Goal: Information Seeking & Learning: Check status

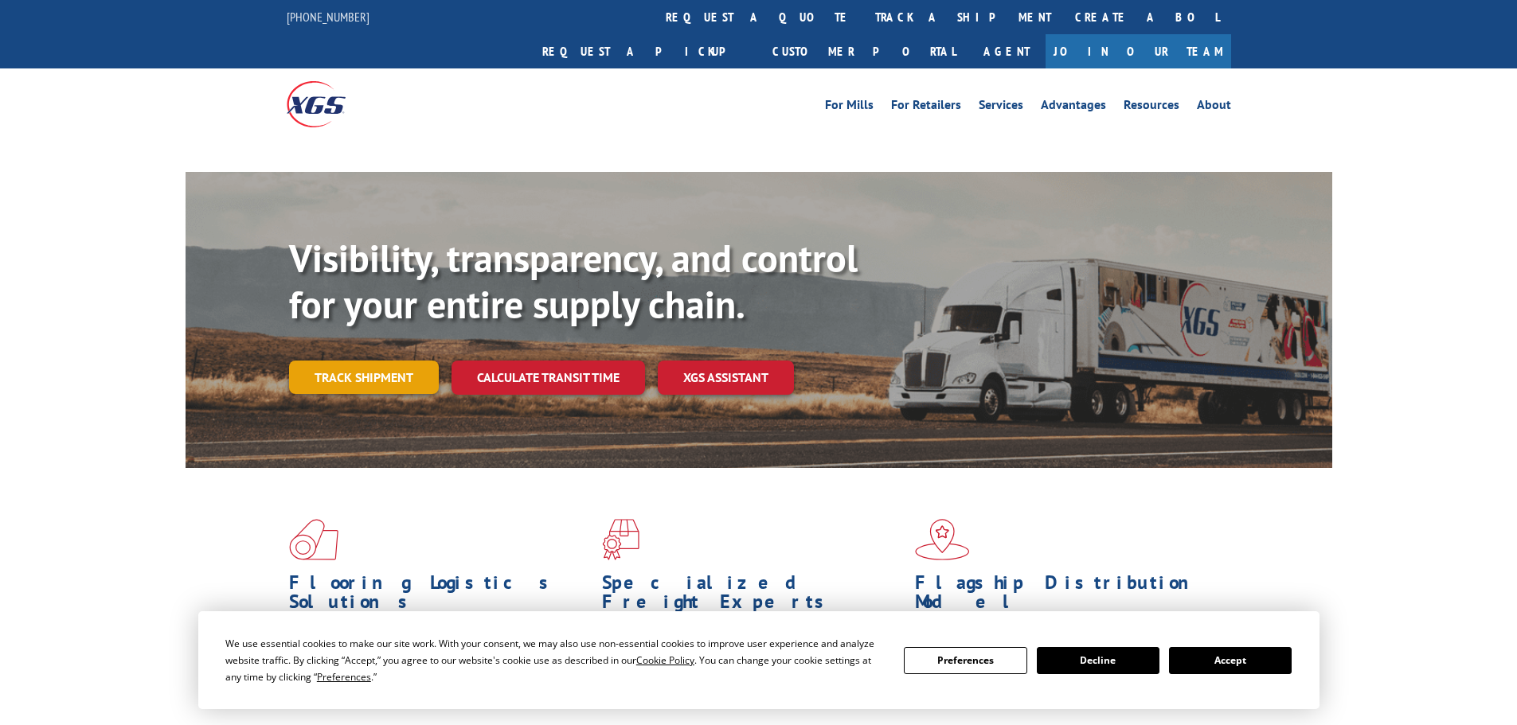
click at [397, 361] on link "Track shipment" at bounding box center [364, 377] width 150 height 33
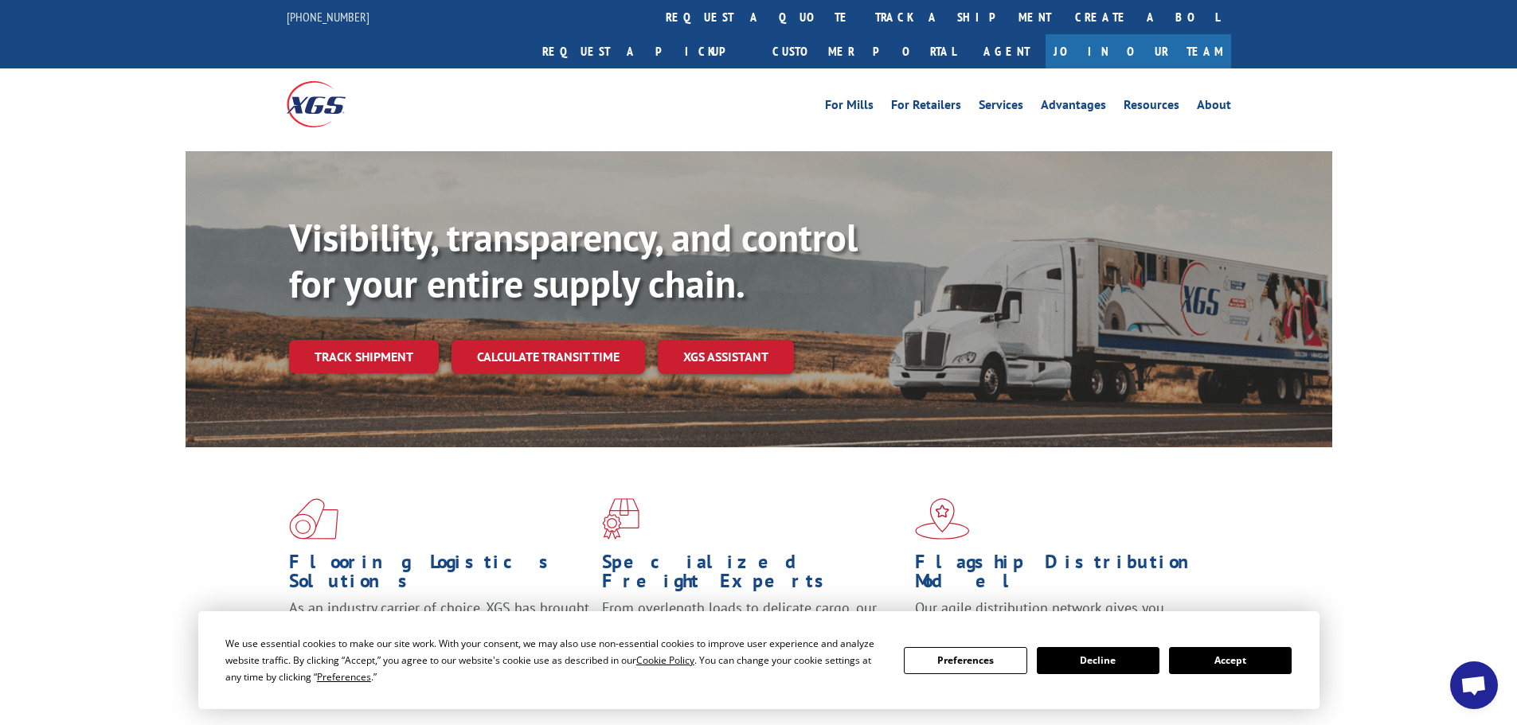
click at [1248, 657] on button "Accept" at bounding box center [1230, 660] width 123 height 27
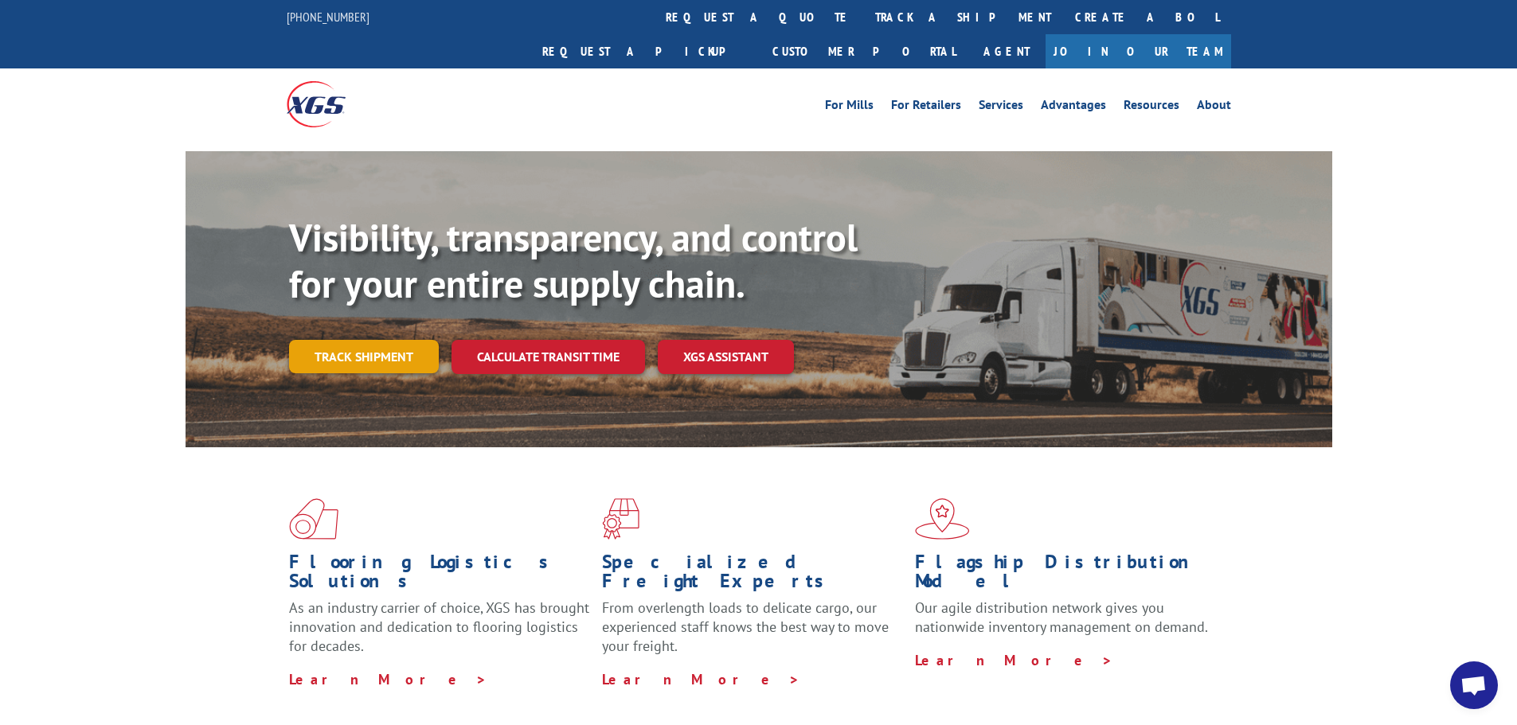
click at [363, 340] on link "Track shipment" at bounding box center [364, 356] width 150 height 33
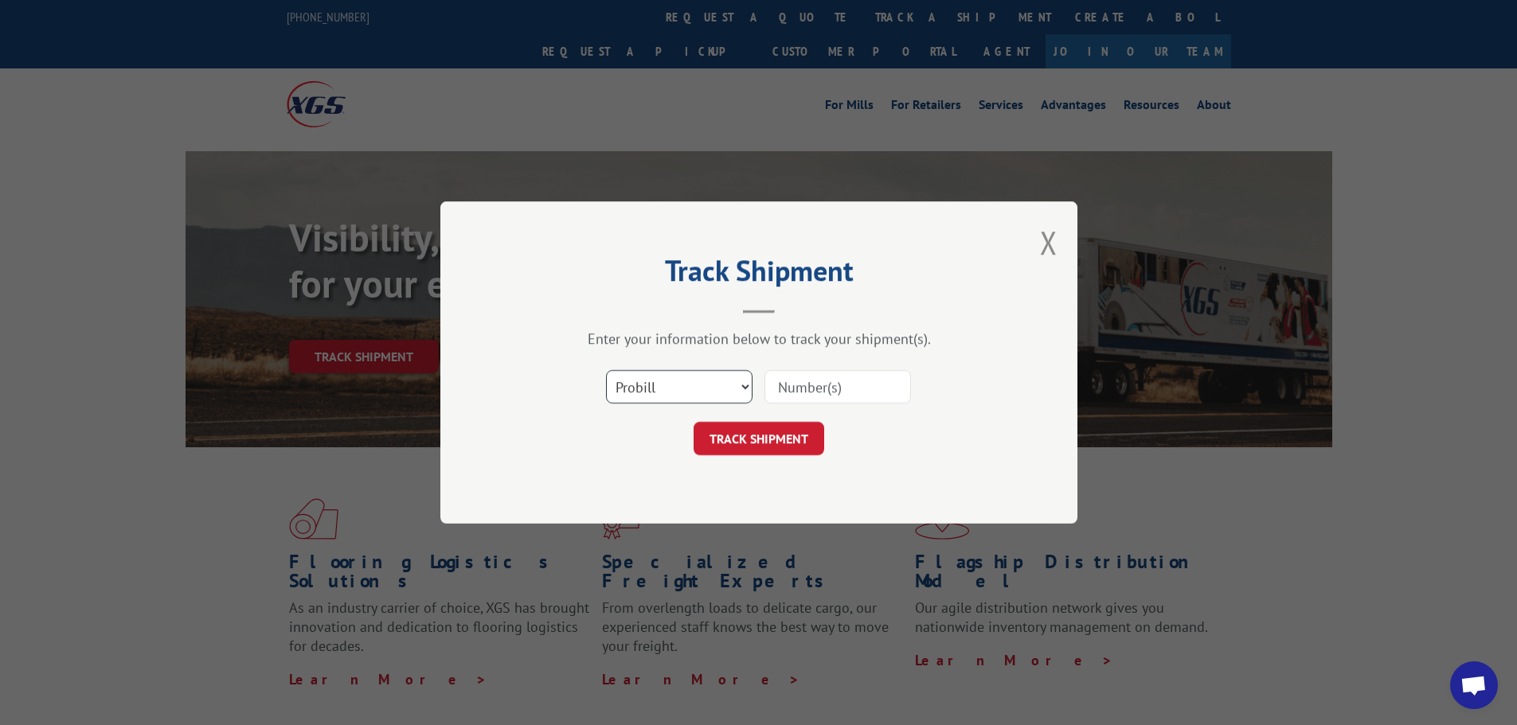
click at [727, 388] on select "Select category... Probill BOL PO" at bounding box center [679, 386] width 146 height 33
click at [732, 388] on select "Select category... Probill BOL PO" at bounding box center [679, 386] width 146 height 33
click at [799, 389] on input at bounding box center [837, 386] width 146 height 33
type input "16571135"
click at [693, 422] on button "TRACK SHIPMENT" at bounding box center [758, 438] width 131 height 33
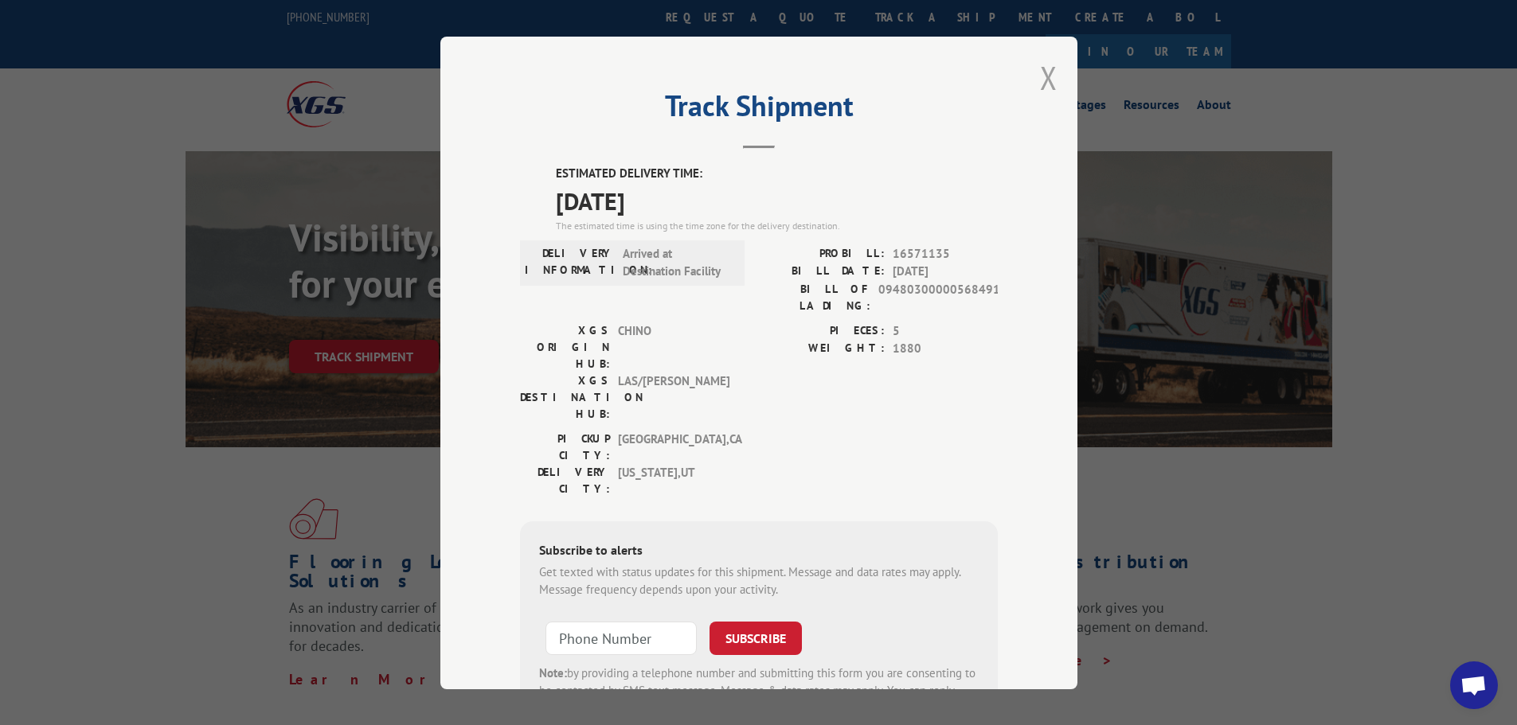
click at [1045, 76] on button "Close modal" at bounding box center [1049, 78] width 18 height 42
